Goal: Information Seeking & Learning: Find specific fact

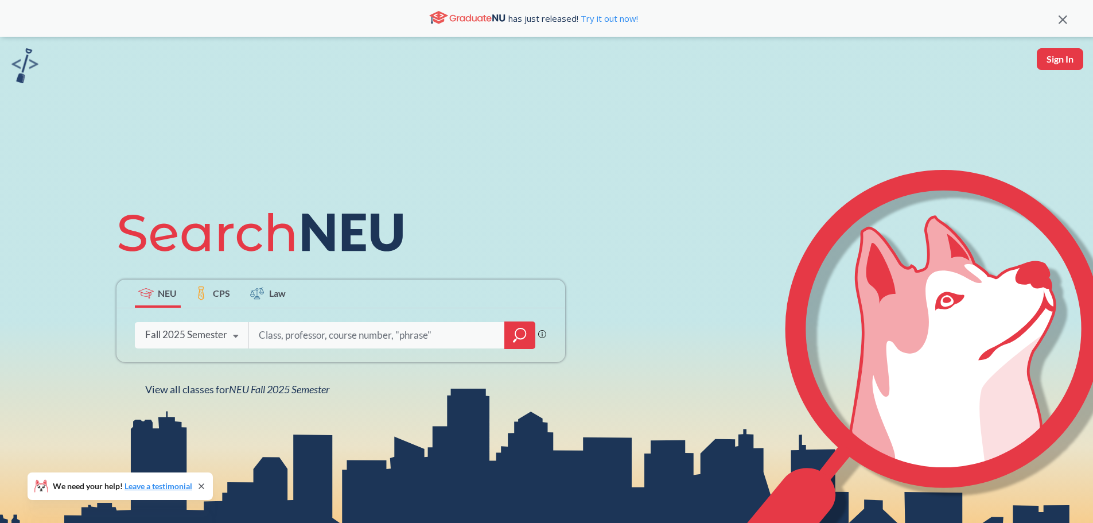
click at [293, 338] on input "search" at bounding box center [377, 335] width 239 height 24
type input "acct1201"
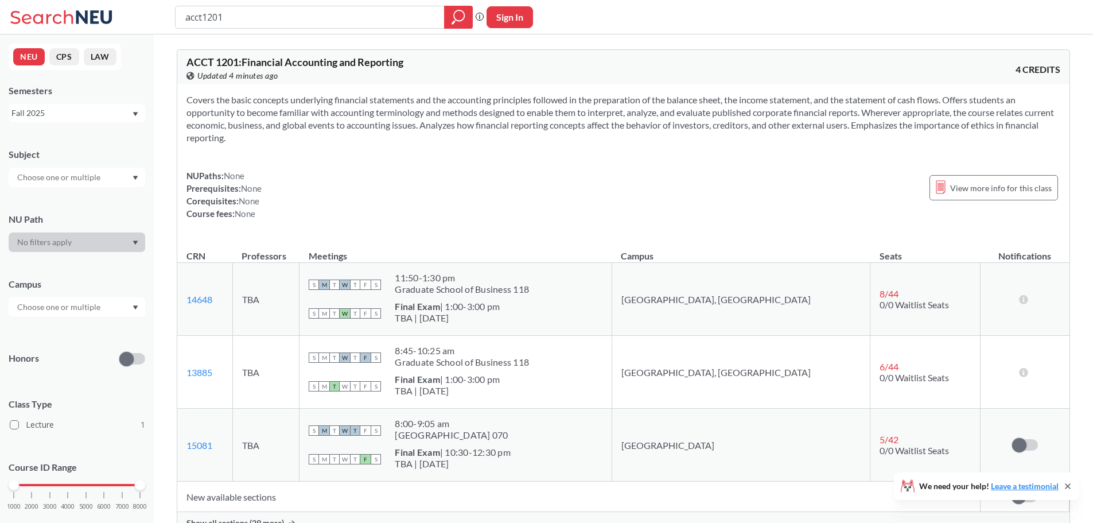
drag, startPoint x: 242, startPoint y: 15, endPoint x: 172, endPoint y: 24, distance: 71.2
click at [172, 24] on div "acct1201 Phrase search guarantees the exact search appears in the results. Ex. …" at bounding box center [546, 17] width 1093 height 34
type input "acct3401"
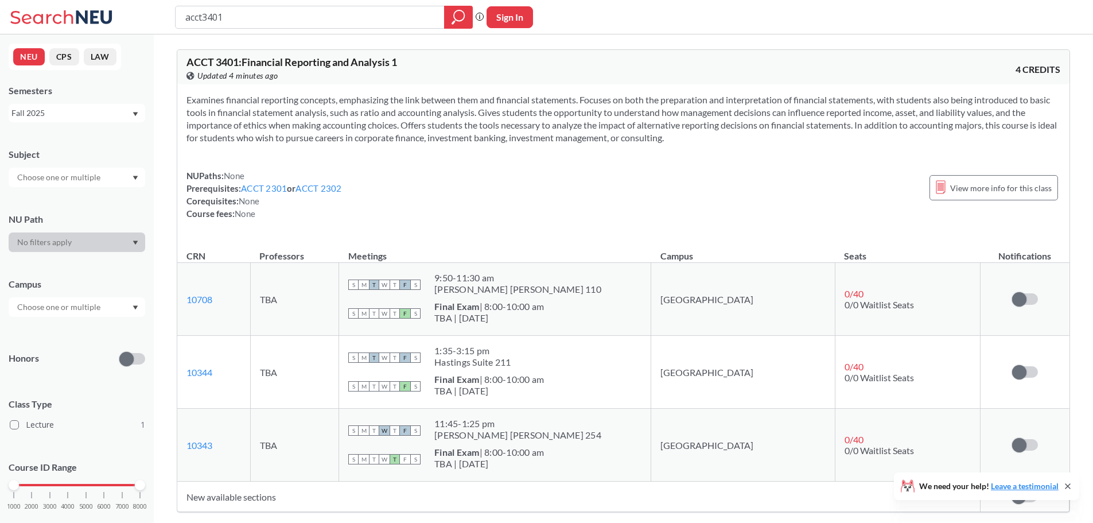
drag, startPoint x: 206, startPoint y: 18, endPoint x: 346, endPoint y: 30, distance: 141.1
click at [336, 30] on div "acct3401 Phrase search guarantees the exact search appears in the results. Ex. …" at bounding box center [546, 17] width 1093 height 34
type input "acct4501"
